Goal: Information Seeking & Learning: Learn about a topic

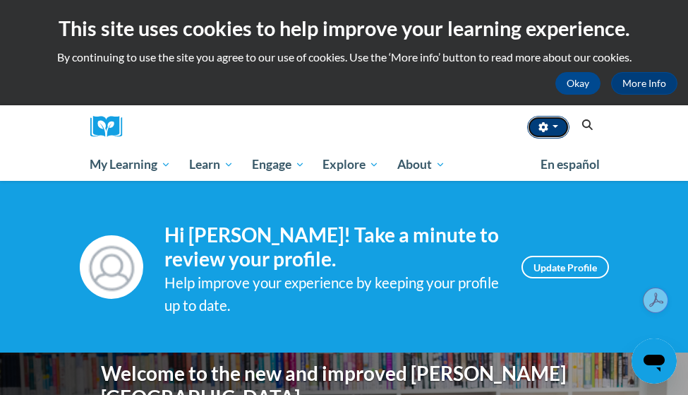
click at [548, 123] on icon "button" at bounding box center [544, 127] width 10 height 10
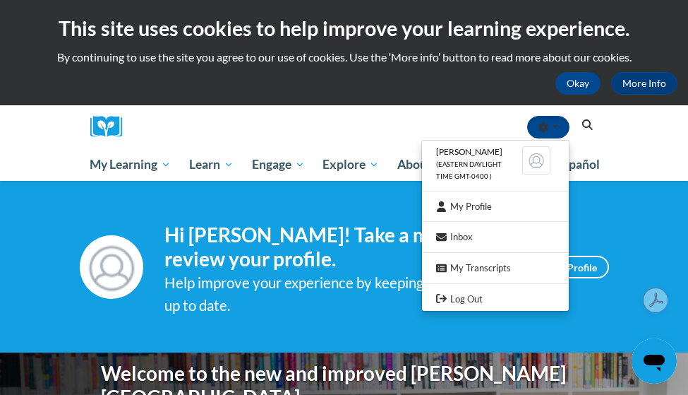
click at [383, 105] on div "Jenna-Ashley Lee (Eastern Daylight Time GMT-0400 ) My Profile Inbox My Transcri…" at bounding box center [366, 126] width 466 height 43
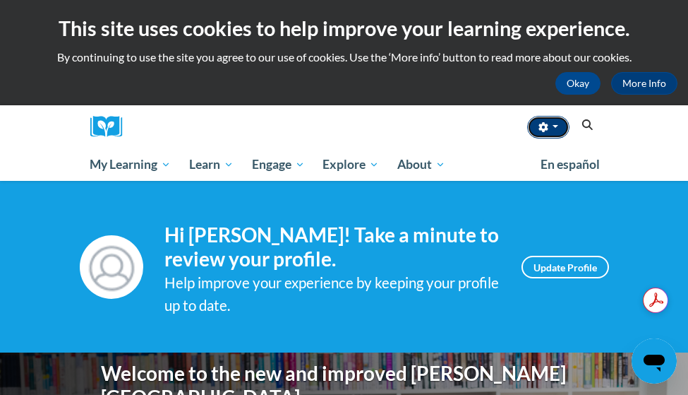
click at [547, 128] on icon "button" at bounding box center [543, 127] width 9 height 10
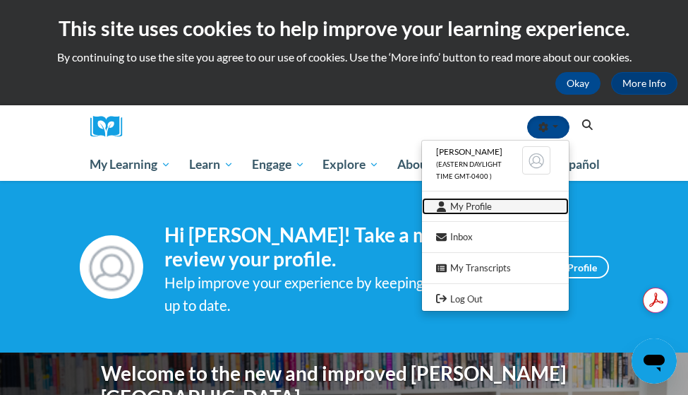
click at [495, 208] on link "My Profile" at bounding box center [495, 207] width 147 height 18
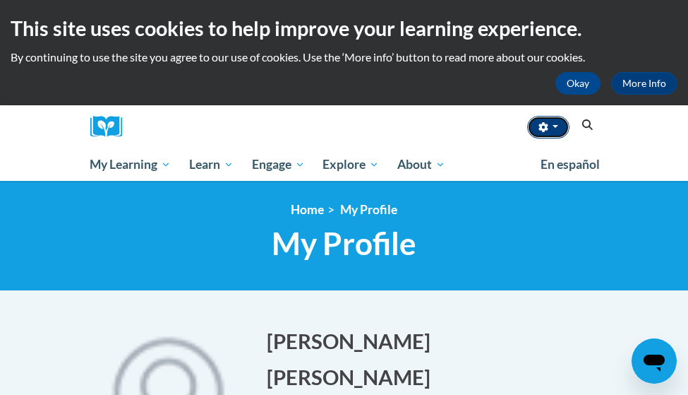
click at [555, 136] on button "button" at bounding box center [548, 127] width 42 height 23
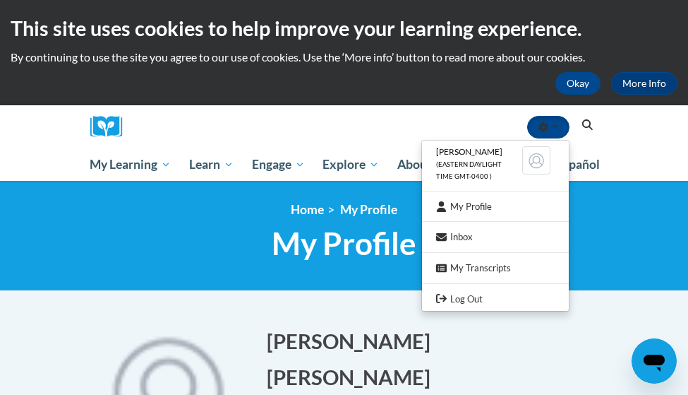
click at [355, 130] on div "Jenna-Ashley Lee (Eastern Daylight Time GMT-0400 ) My Profile Inbox My Transcri…" at bounding box center [366, 126] width 466 height 43
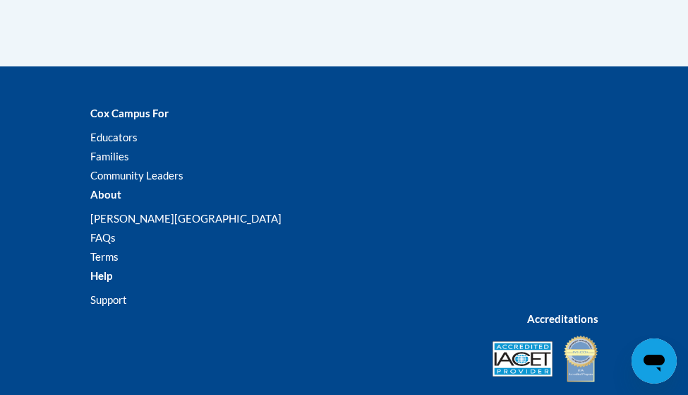
scroll to position [2012, 0]
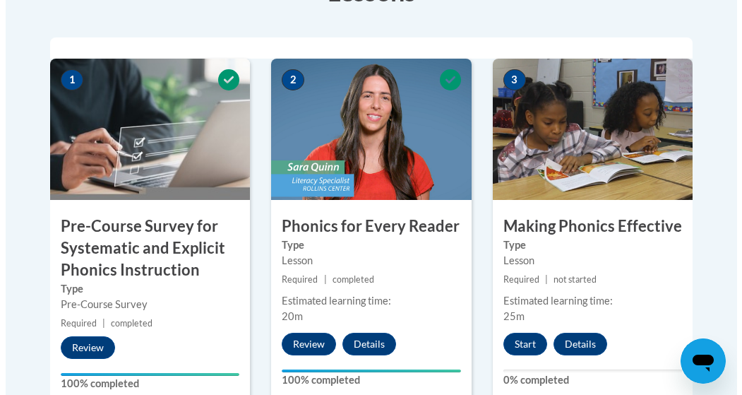
scroll to position [467, 0]
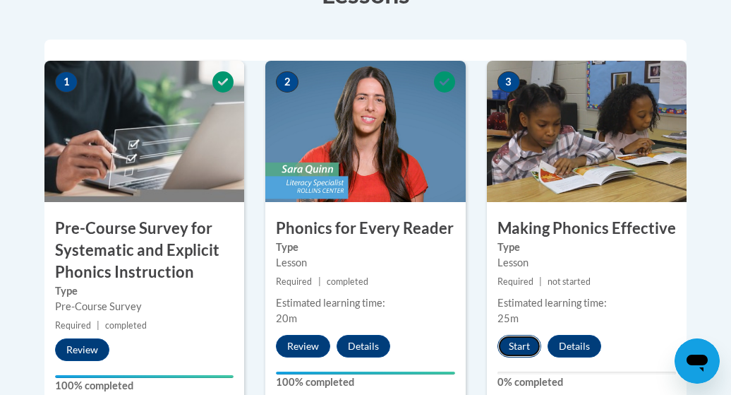
click at [512, 353] on button "Start" at bounding box center [520, 346] width 44 height 23
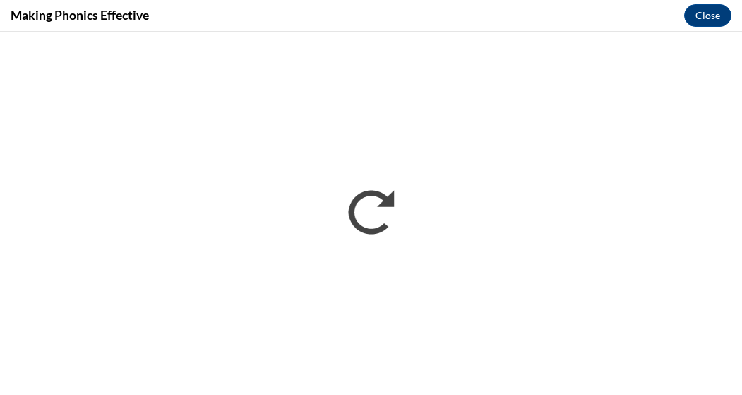
scroll to position [0, 0]
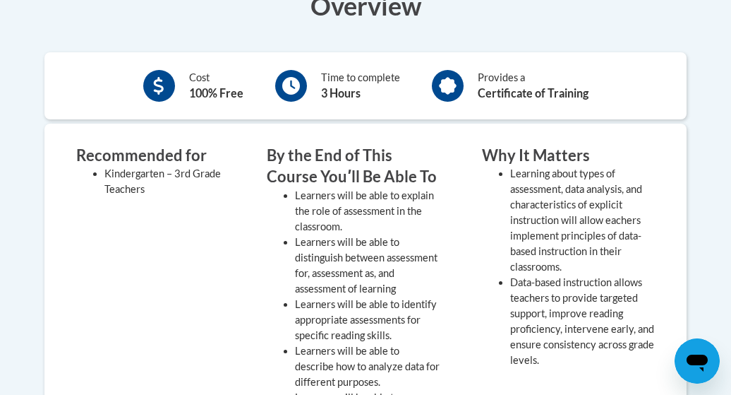
scroll to position [473, 0]
